Goal: Task Accomplishment & Management: Use online tool/utility

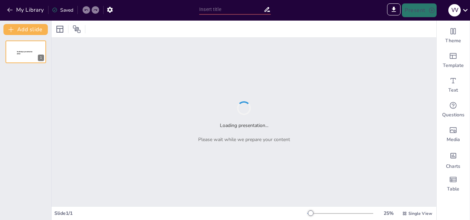
type input "La Fuerza: Fundamentos y Tipos en la Capacitación Física"
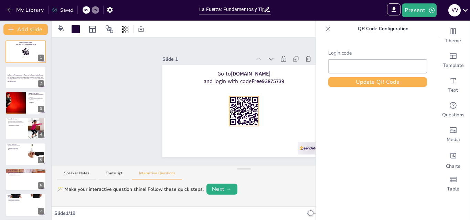
click at [244, 104] on rect at bounding box center [244, 111] width 30 height 30
type input "Free93875739"
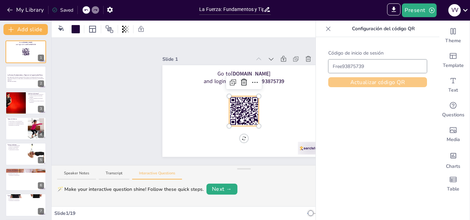
click at [346, 81] on button "Actualizar código QR" at bounding box center [377, 82] width 99 height 10
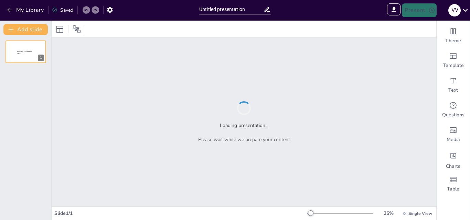
type input "Sendsteps presentation"
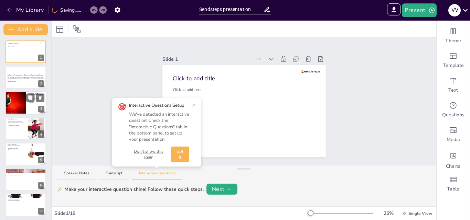
click at [19, 103] on div at bounding box center [15, 102] width 46 height 23
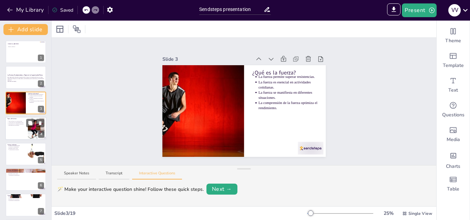
click at [19, 127] on div at bounding box center [25, 128] width 41 height 23
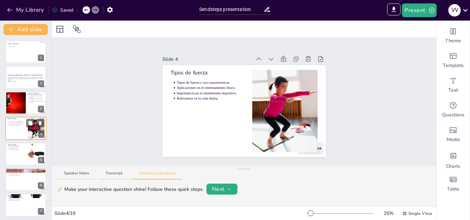
scroll to position [1, 0]
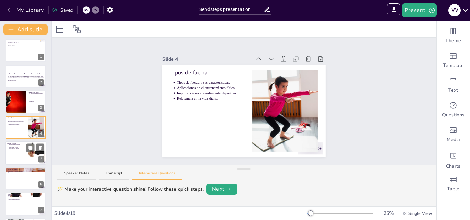
click at [27, 159] on div at bounding box center [25, 153] width 41 height 23
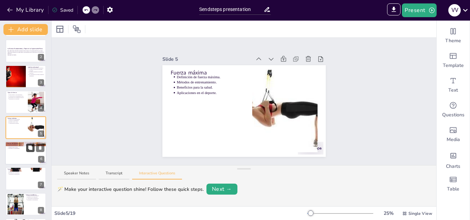
click at [33, 150] on icon at bounding box center [30, 147] width 5 height 5
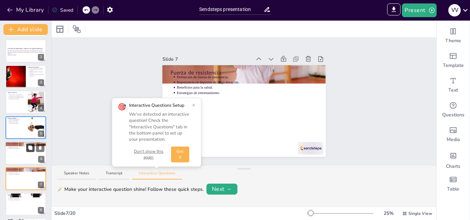
scroll to position [78, 0]
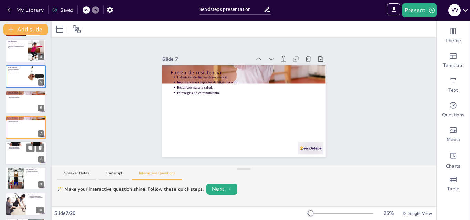
click at [31, 157] on div at bounding box center [25, 153] width 41 height 23
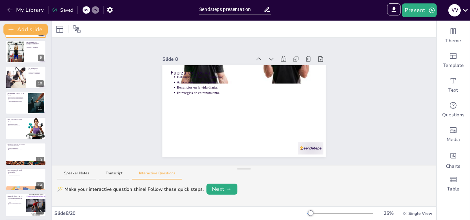
scroll to position [206, 0]
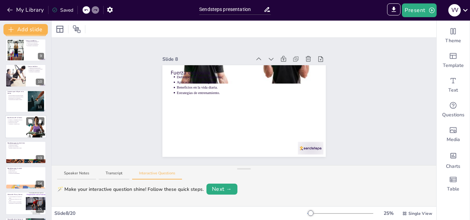
click at [30, 130] on div at bounding box center [36, 126] width 32 height 23
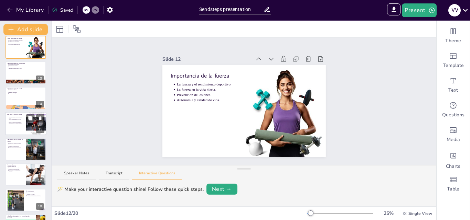
scroll to position [334, 0]
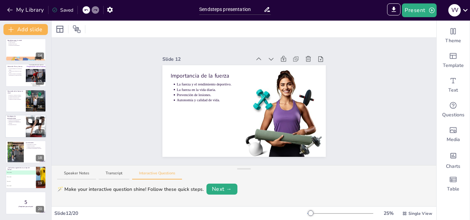
click at [22, 116] on p "Estrategias de entrenamiento" at bounding box center [15, 117] width 16 height 4
